Goal: Book appointment/travel/reservation

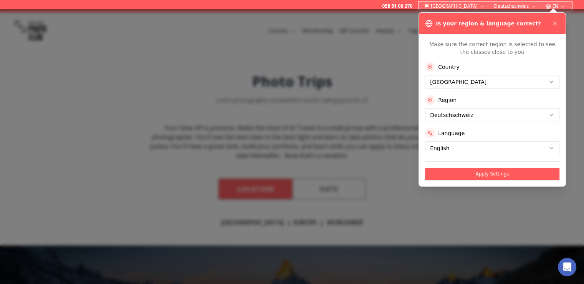
click at [507, 176] on button "Apply Settings" at bounding box center [492, 174] width 134 height 12
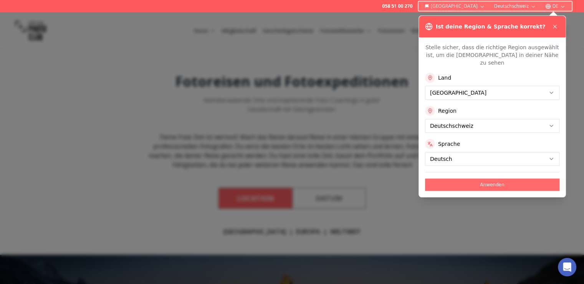
click at [502, 178] on button "Anwenden" at bounding box center [492, 184] width 134 height 12
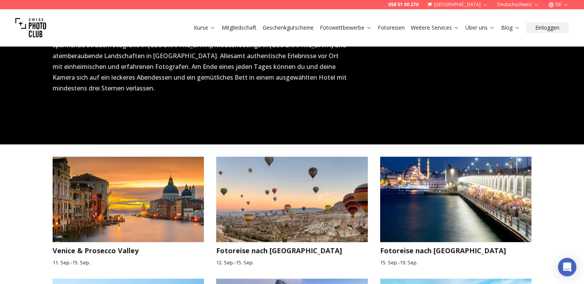
scroll to position [692, 0]
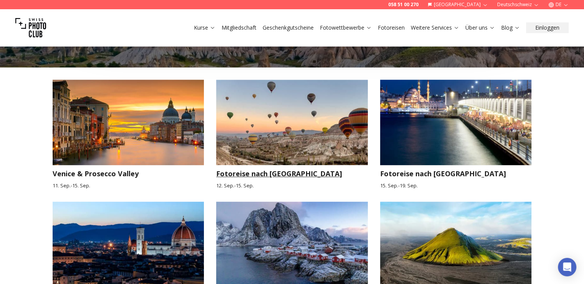
click at [264, 168] on h3 "Fotoreise nach [GEOGRAPHIC_DATA]" at bounding box center [292, 173] width 152 height 11
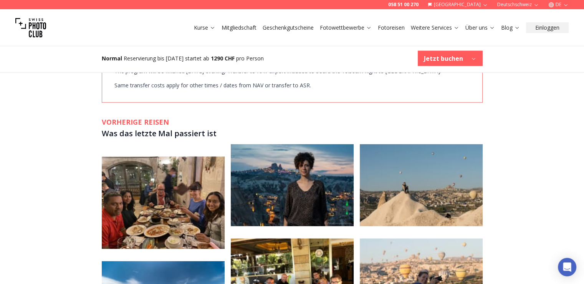
scroll to position [1883, 0]
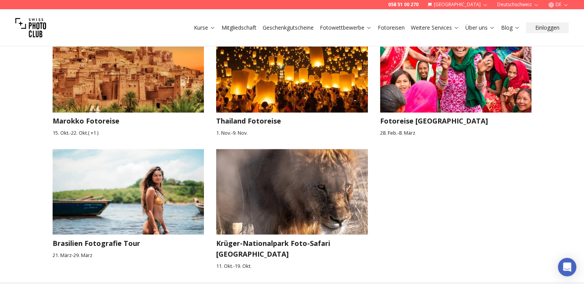
scroll to position [1306, 0]
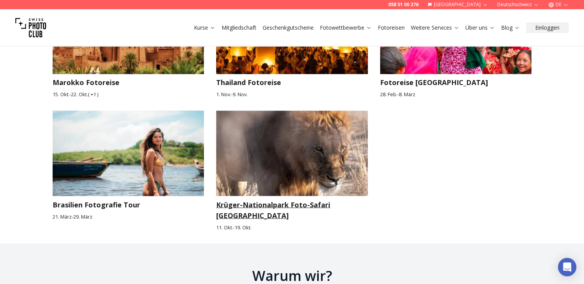
click at [300, 199] on h3 "Krüger-Nationalpark Foto-Safari [GEOGRAPHIC_DATA]" at bounding box center [292, 210] width 152 height 22
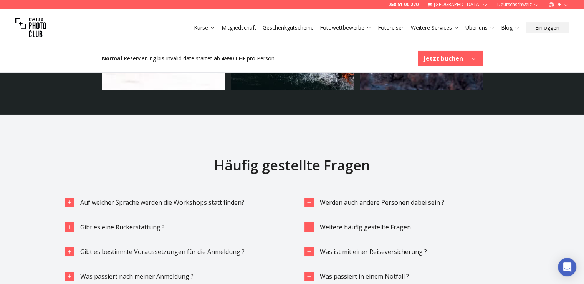
scroll to position [2766, 0]
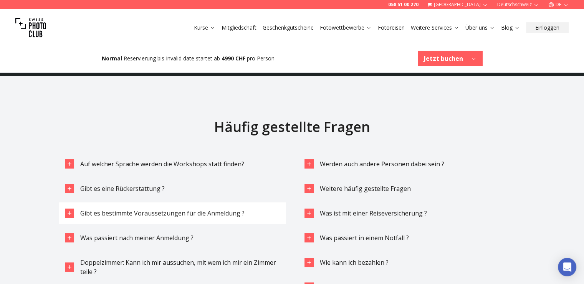
click at [69, 208] on div "button" at bounding box center [69, 212] width 9 height 9
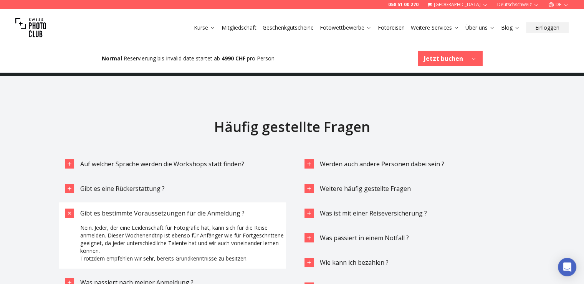
click at [68, 208] on icon "button" at bounding box center [69, 212] width 9 height 9
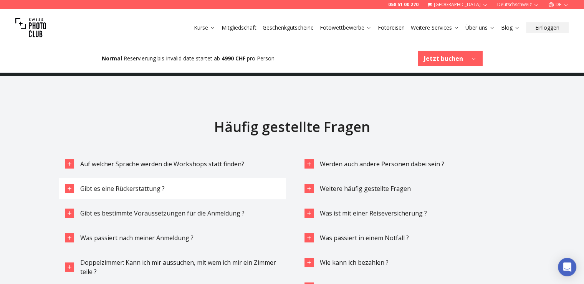
scroll to position [2805, 0]
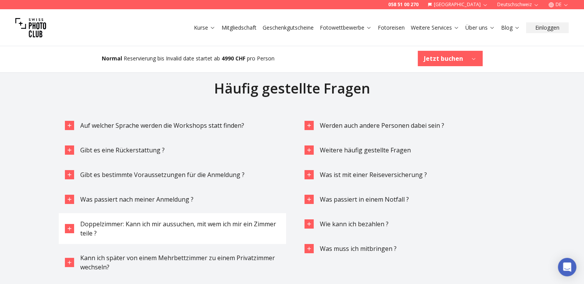
click at [67, 225] on icon "button" at bounding box center [69, 228] width 6 height 6
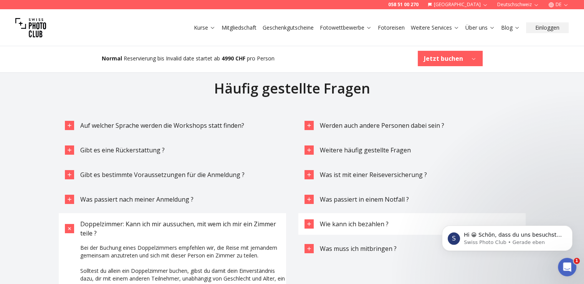
click at [312, 221] on icon "button" at bounding box center [309, 224] width 6 height 6
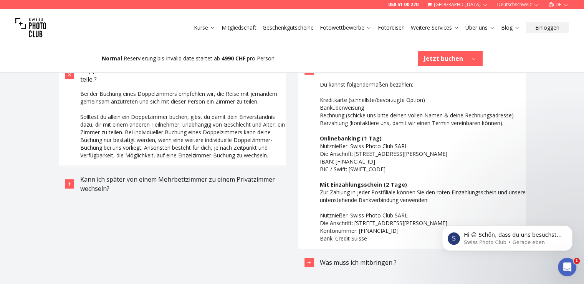
scroll to position [2997, 0]
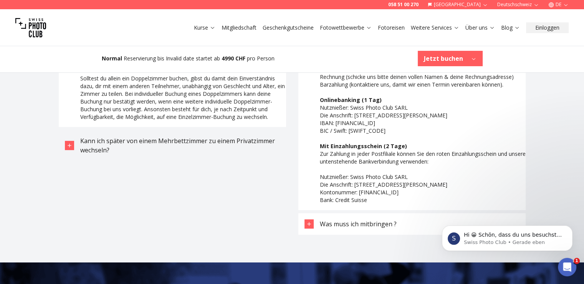
click at [306, 221] on icon "button" at bounding box center [309, 224] width 6 height 6
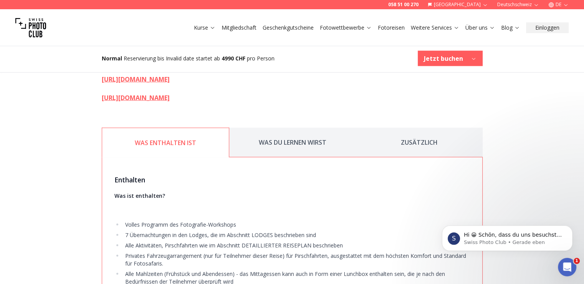
scroll to position [1729, 0]
